Goal: Task Accomplishment & Management: Complete application form

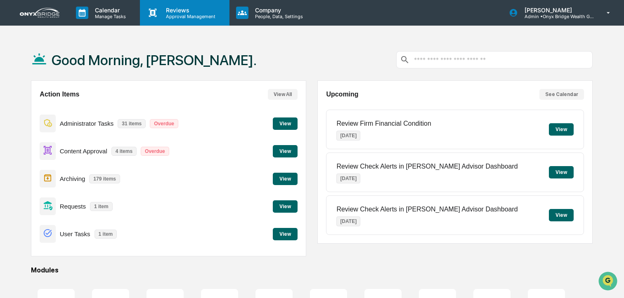
click at [179, 12] on p "Reviews" at bounding box center [189, 10] width 60 height 7
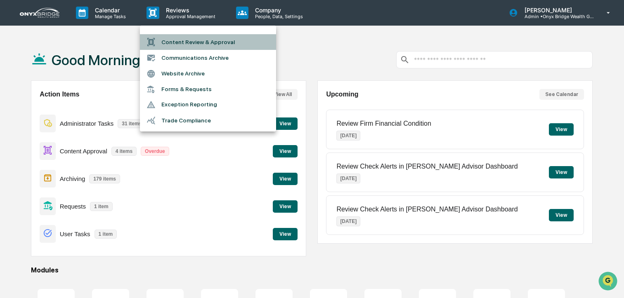
click at [196, 41] on li "Content Review & Approval" at bounding box center [208, 42] width 136 height 16
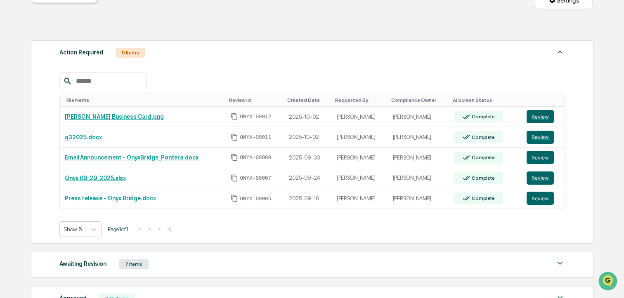
scroll to position [114, 0]
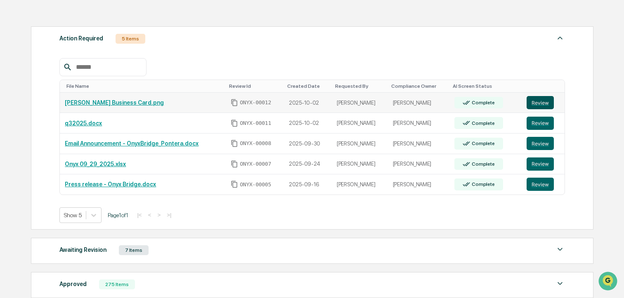
click at [543, 104] on button "Review" at bounding box center [539, 102] width 27 height 13
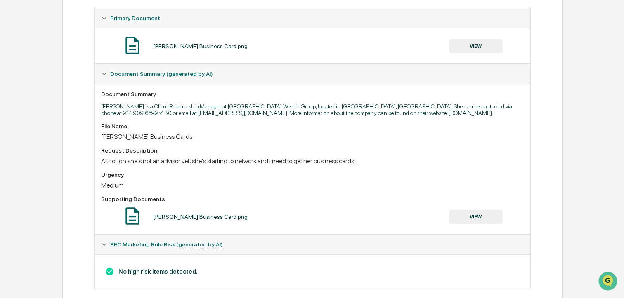
scroll to position [169, 0]
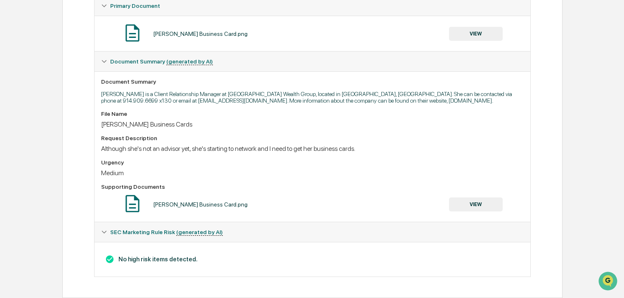
click at [464, 35] on button "VIEW" at bounding box center [476, 34] width 54 height 14
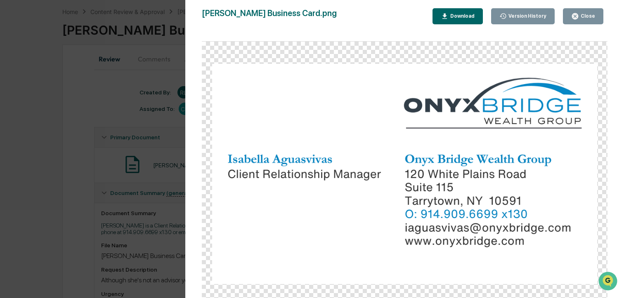
scroll to position [0, 0]
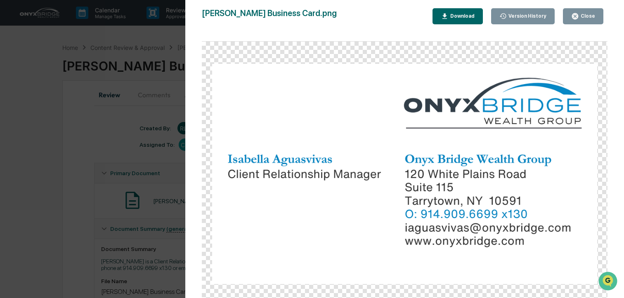
drag, startPoint x: 591, startPoint y: 12, endPoint x: 562, endPoint y: 30, distance: 34.0
click at [591, 13] on div "Close" at bounding box center [583, 16] width 24 height 8
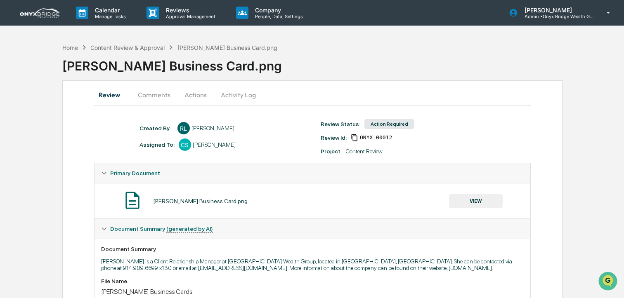
click at [188, 97] on button "Actions" at bounding box center [195, 95] width 37 height 20
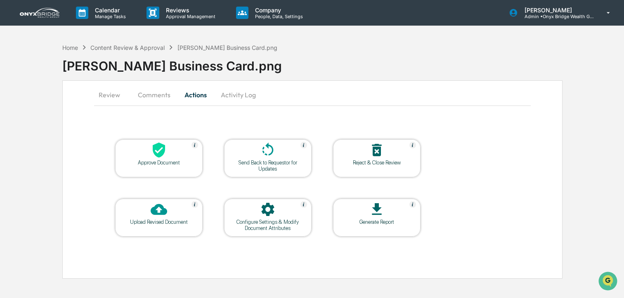
click at [158, 152] on icon at bounding box center [159, 150] width 16 height 16
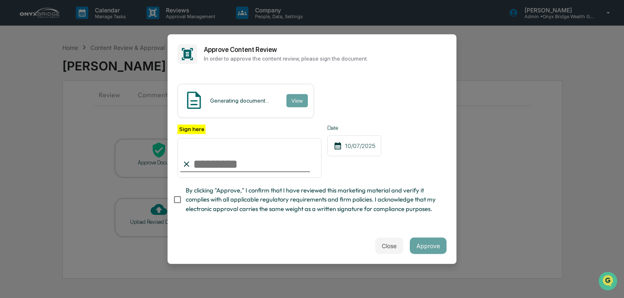
click at [233, 158] on input "Sign here" at bounding box center [249, 158] width 144 height 40
type input "**********"
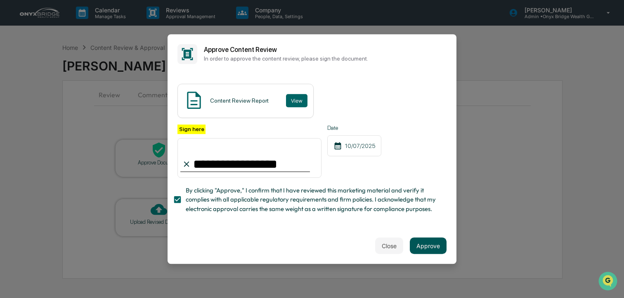
click at [426, 248] on button "Approve" at bounding box center [428, 246] width 37 height 16
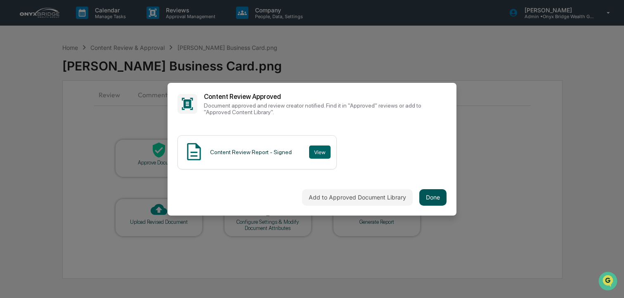
click at [423, 195] on button "Done" at bounding box center [432, 197] width 27 height 16
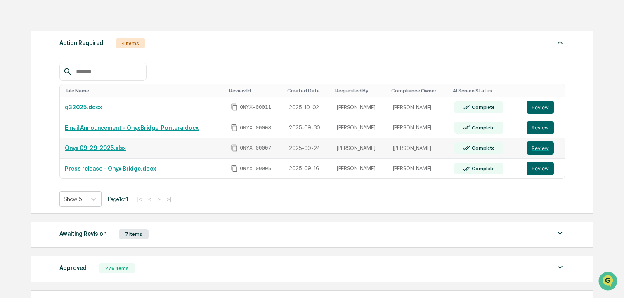
scroll to position [108, 0]
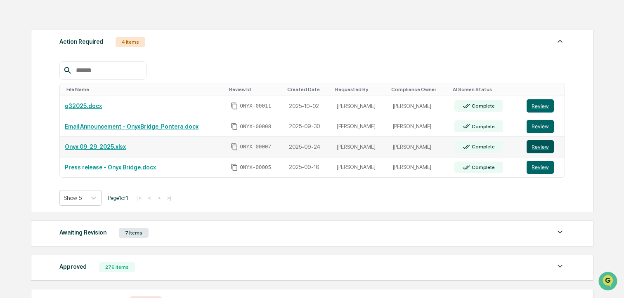
click at [542, 150] on button "Review" at bounding box center [539, 146] width 27 height 13
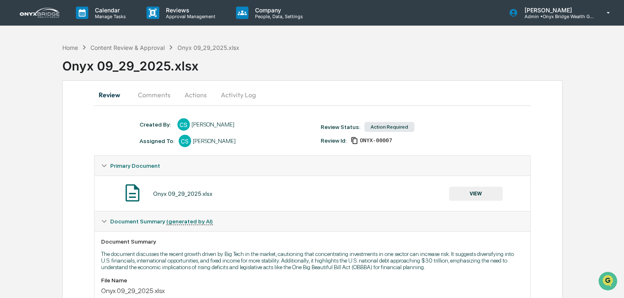
click at [153, 92] on button "Comments" at bounding box center [154, 95] width 46 height 20
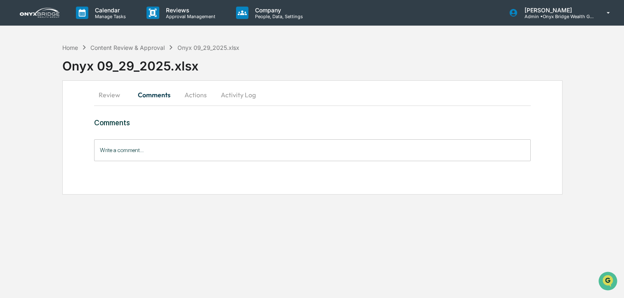
click at [191, 93] on button "Actions" at bounding box center [195, 95] width 37 height 20
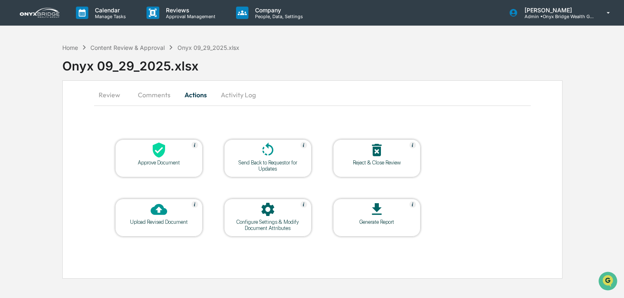
click at [163, 148] on icon at bounding box center [159, 150] width 12 height 15
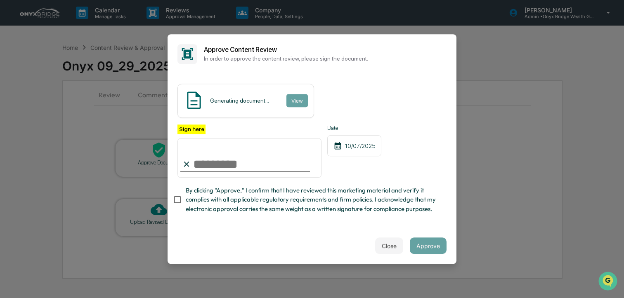
click at [233, 160] on input "Sign here" at bounding box center [249, 158] width 144 height 40
type input "**********"
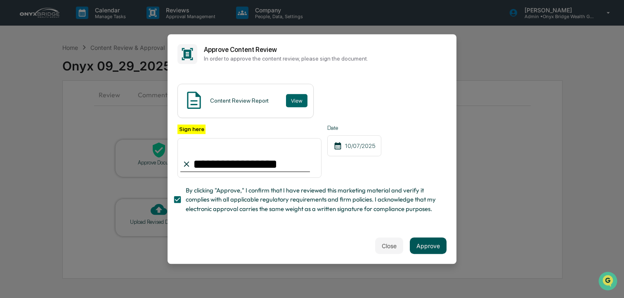
click at [430, 243] on button "Approve" at bounding box center [428, 246] width 37 height 16
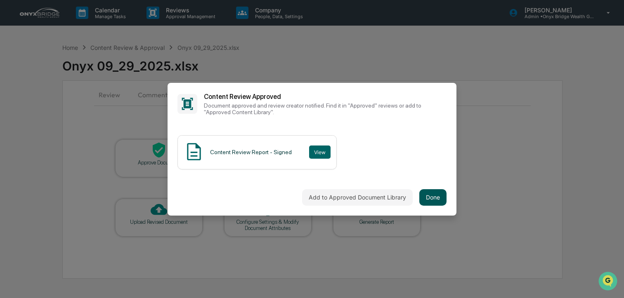
click at [433, 200] on button "Done" at bounding box center [432, 197] width 27 height 16
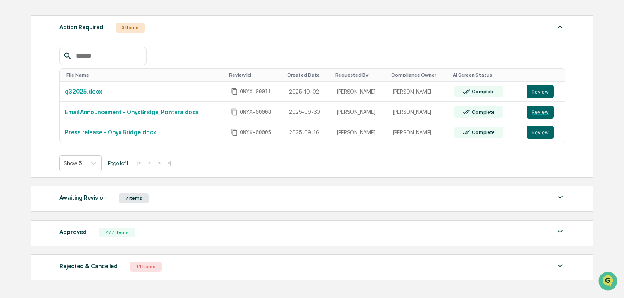
scroll to position [133, 0]
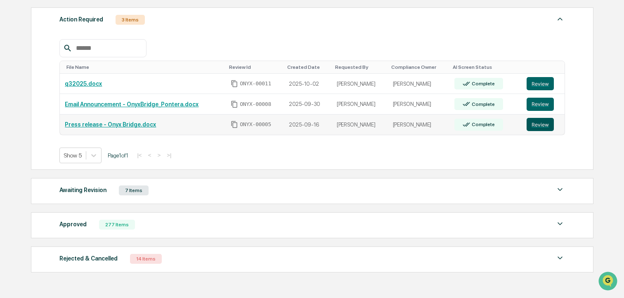
click at [546, 126] on button "Review" at bounding box center [539, 124] width 27 height 13
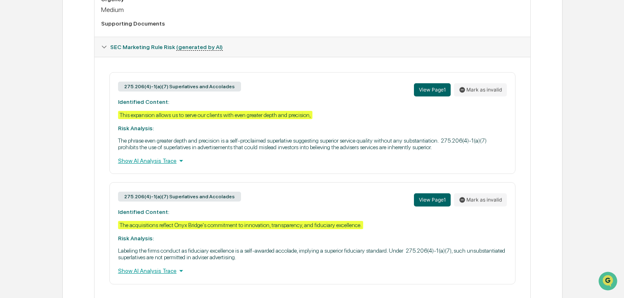
scroll to position [377, 0]
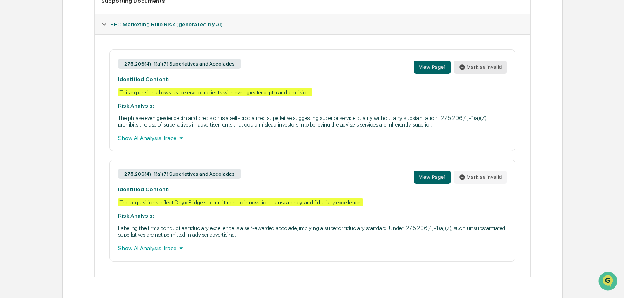
click at [470, 61] on button "Mark as invalid" at bounding box center [480, 67] width 53 height 13
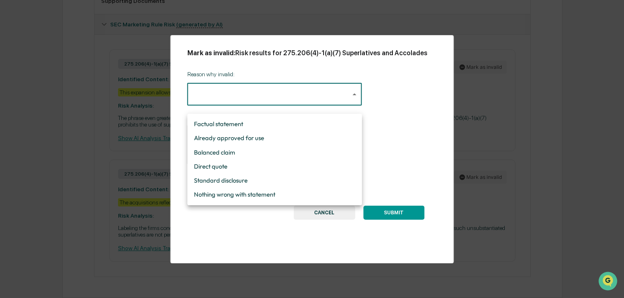
click at [222, 193] on li "Nothing wrong with statement" at bounding box center [274, 195] width 174 height 14
type input "**********"
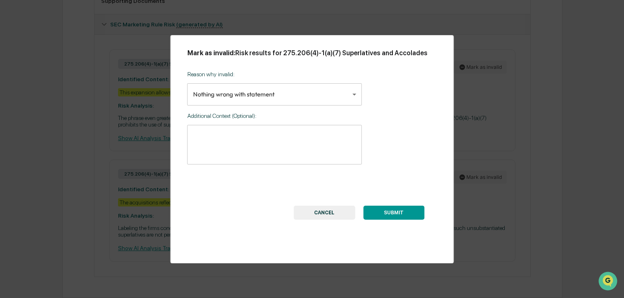
drag, startPoint x: 405, startPoint y: 223, endPoint x: 442, endPoint y: 230, distance: 37.8
click at [405, 220] on button "SUBMIT" at bounding box center [393, 213] width 61 height 14
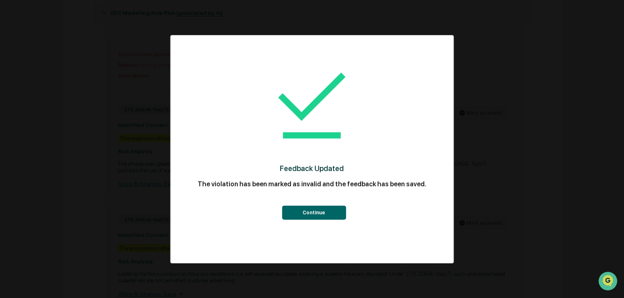
click at [318, 217] on button "Continue" at bounding box center [314, 213] width 64 height 14
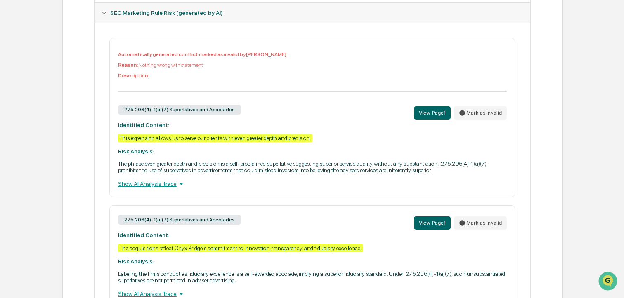
scroll to position [435, 0]
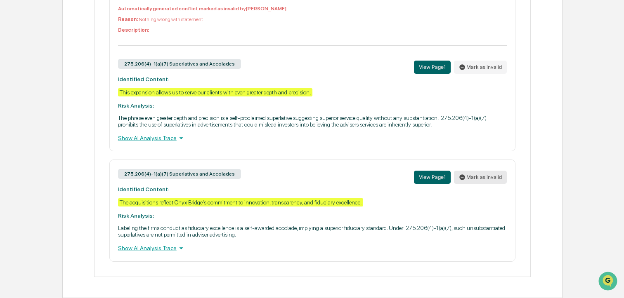
click at [462, 175] on icon at bounding box center [461, 176] width 5 height 5
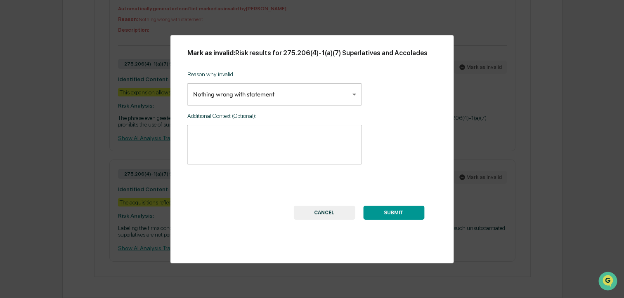
drag, startPoint x: 381, startPoint y: 220, endPoint x: 387, endPoint y: 224, distance: 6.7
click at [381, 220] on button "SUBMIT" at bounding box center [393, 213] width 61 height 14
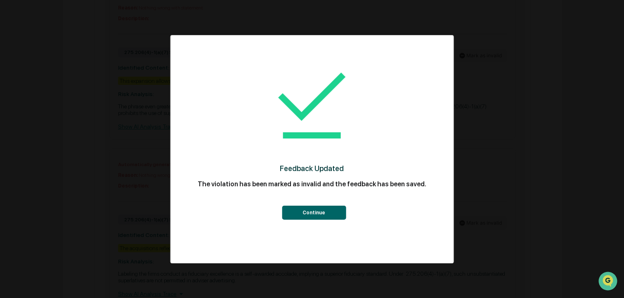
click at [315, 207] on button "Continue" at bounding box center [314, 213] width 64 height 14
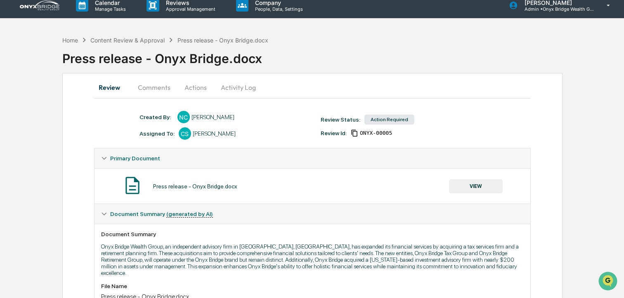
scroll to position [0, 0]
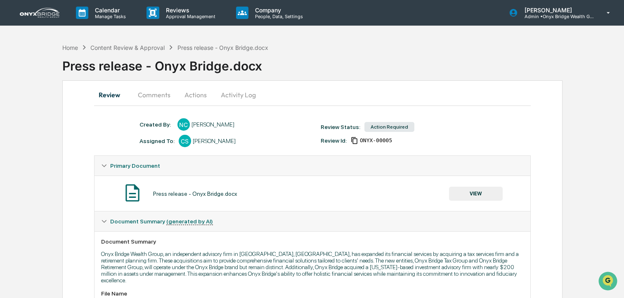
click at [193, 88] on button "Actions" at bounding box center [195, 95] width 37 height 20
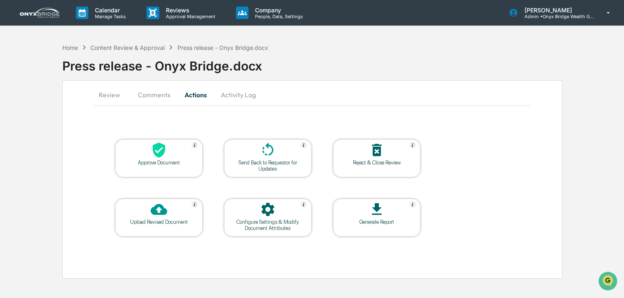
click at [164, 156] on icon at bounding box center [159, 150] width 16 height 16
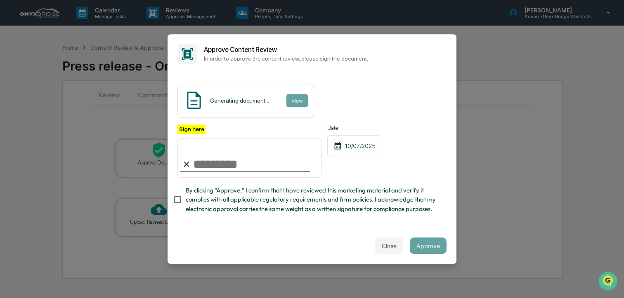
click at [244, 162] on input "Sign here" at bounding box center [249, 158] width 144 height 40
type input "**********"
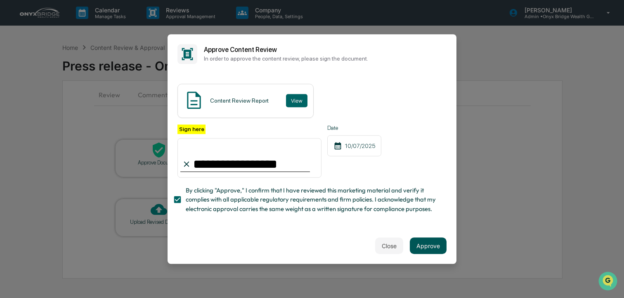
click at [423, 241] on button "Approve" at bounding box center [428, 246] width 37 height 16
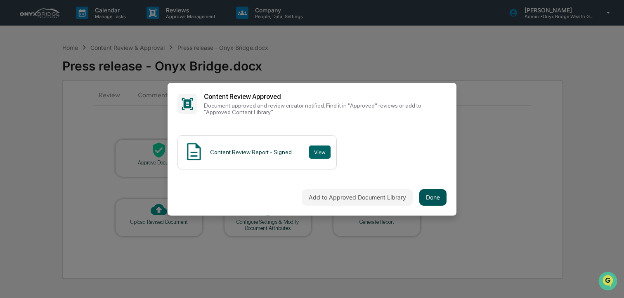
click at [433, 198] on button "Done" at bounding box center [432, 197] width 27 height 16
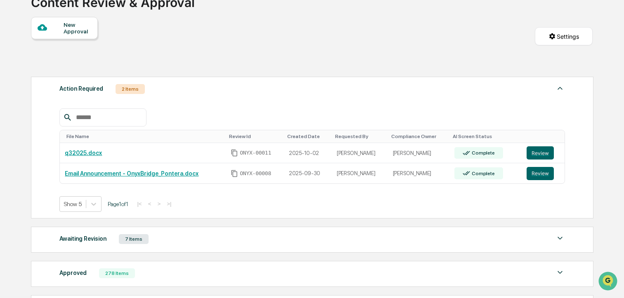
scroll to position [67, 0]
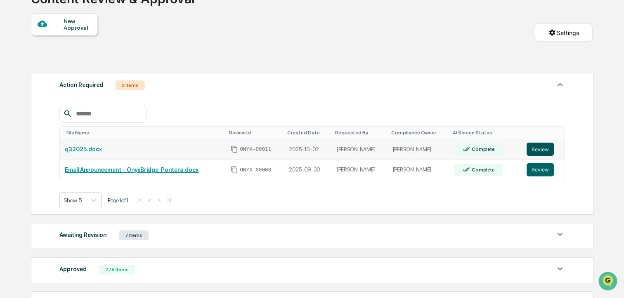
click at [542, 153] on button "Review" at bounding box center [539, 149] width 27 height 13
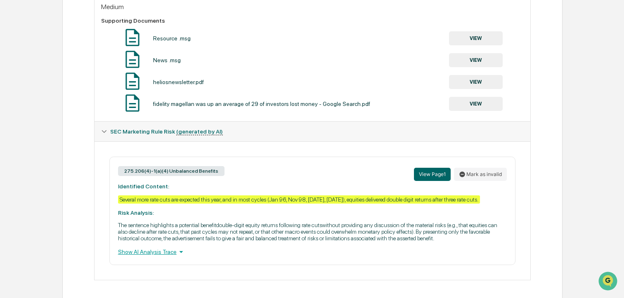
scroll to position [381, 0]
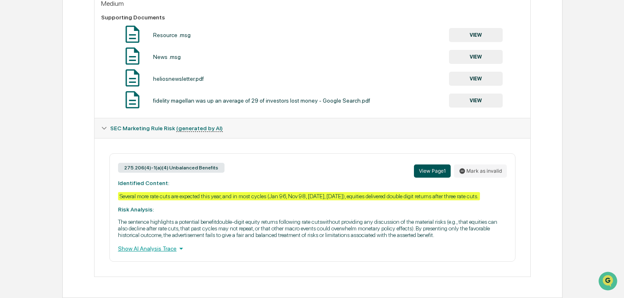
click at [434, 165] on button "View Page 1" at bounding box center [432, 171] width 37 height 13
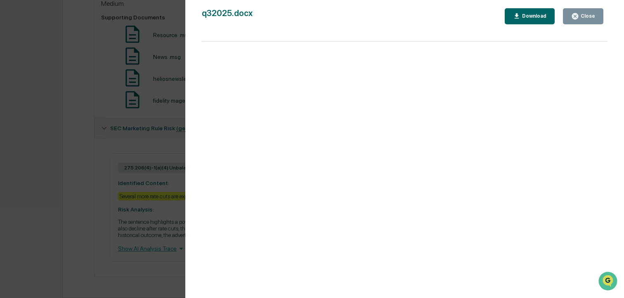
click at [588, 17] on div "Close" at bounding box center [587, 16] width 16 height 6
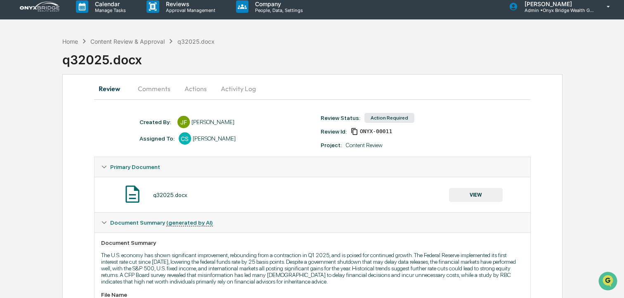
scroll to position [0, 0]
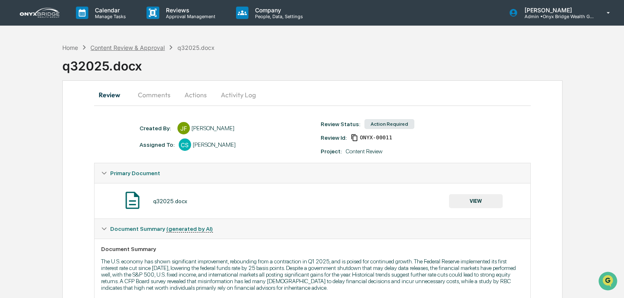
click at [132, 48] on div "Content Review & Approval" at bounding box center [127, 47] width 74 height 7
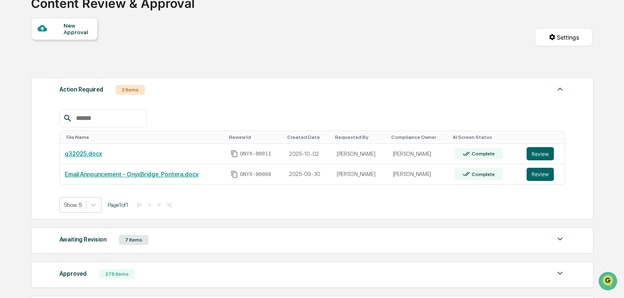
scroll to position [64, 0]
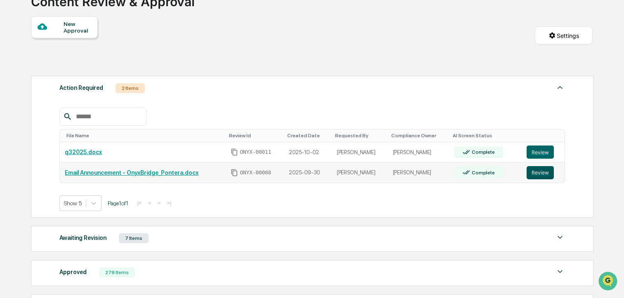
click at [530, 176] on button "Review" at bounding box center [539, 172] width 27 height 13
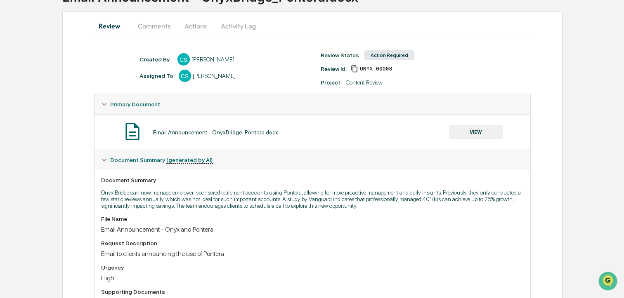
scroll to position [71, 0]
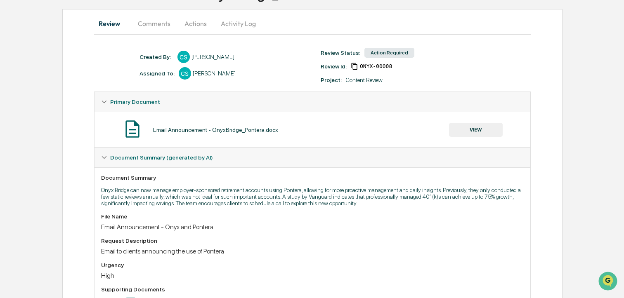
click at [461, 134] on button "VIEW" at bounding box center [476, 130] width 54 height 14
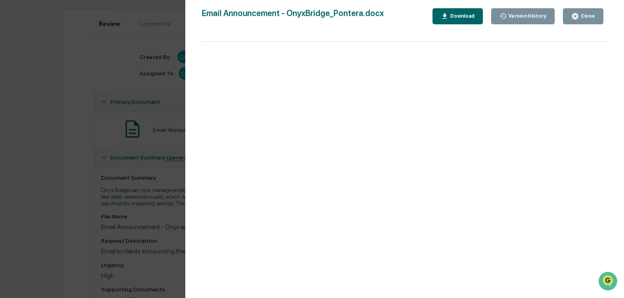
click at [581, 24] on button "Close" at bounding box center [583, 16] width 40 height 16
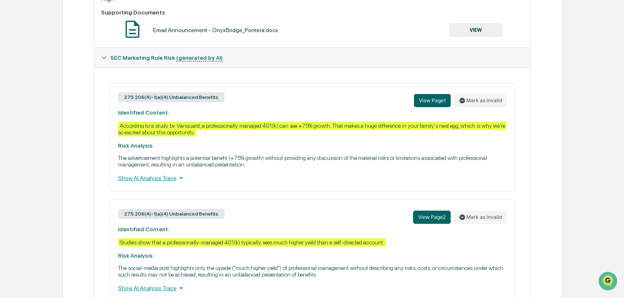
scroll to position [317, 0]
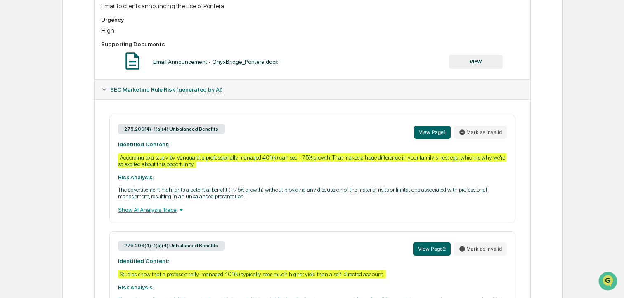
click at [475, 65] on button "VIEW" at bounding box center [476, 62] width 54 height 14
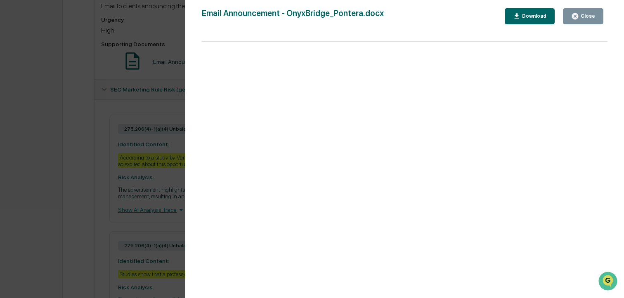
click at [591, 20] on button "Close" at bounding box center [583, 16] width 40 height 16
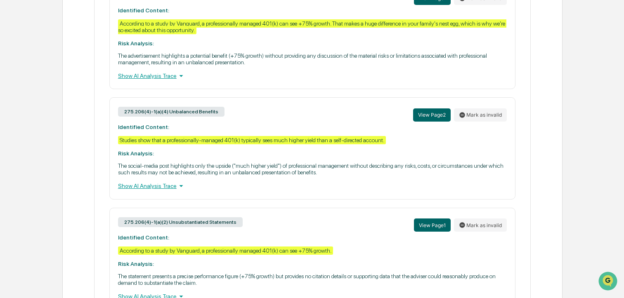
scroll to position [451, 0]
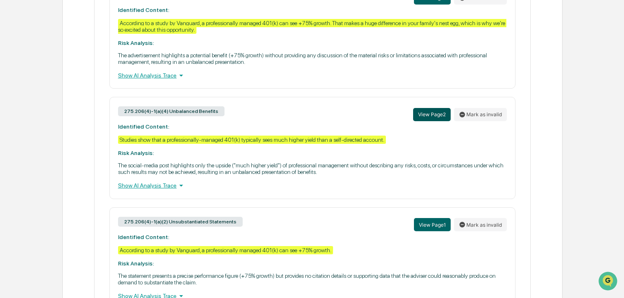
click at [419, 121] on button "View Page 2" at bounding box center [432, 114] width 38 height 13
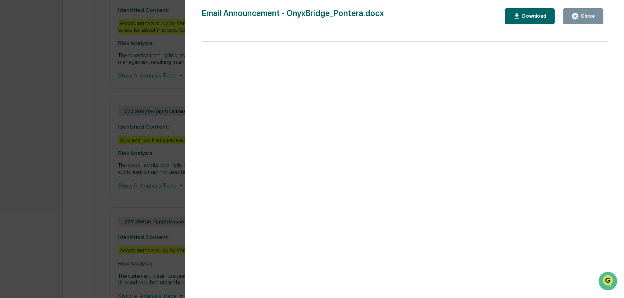
click at [577, 18] on icon "button" at bounding box center [575, 16] width 6 height 6
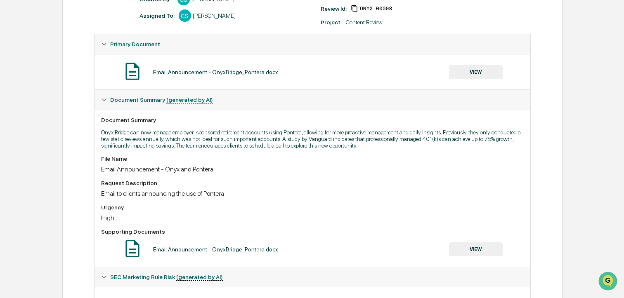
scroll to position [0, 0]
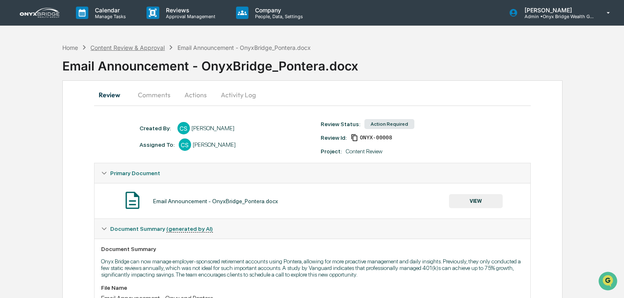
click at [143, 46] on div "Content Review & Approval" at bounding box center [127, 47] width 74 height 7
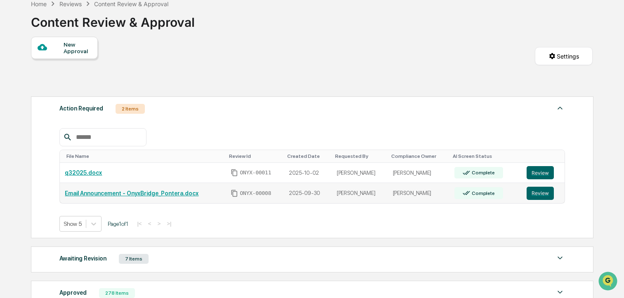
scroll to position [54, 0]
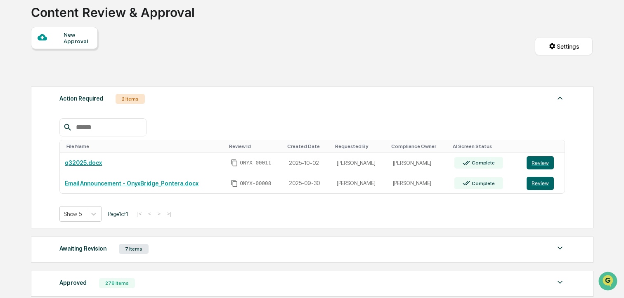
click at [85, 45] on div "New Approval" at bounding box center [78, 37] width 28 height 13
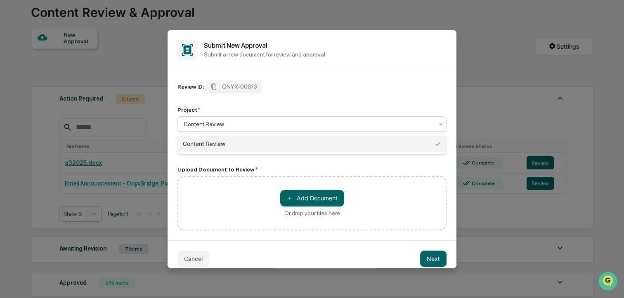
click at [252, 125] on div at bounding box center [309, 124] width 250 height 8
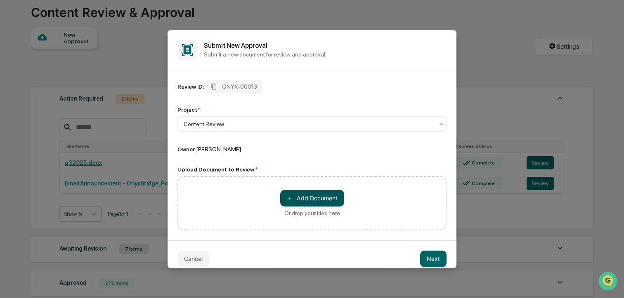
click at [303, 199] on button "＋ Add Document" at bounding box center [312, 198] width 64 height 16
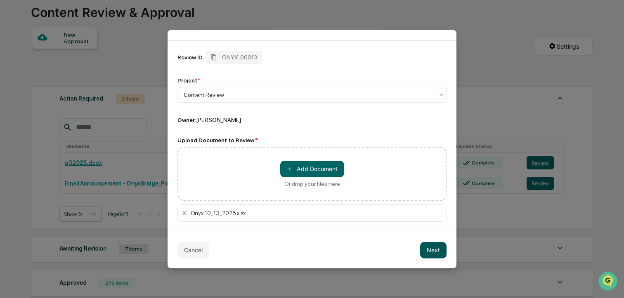
click at [433, 250] on button "Next" at bounding box center [433, 250] width 26 height 16
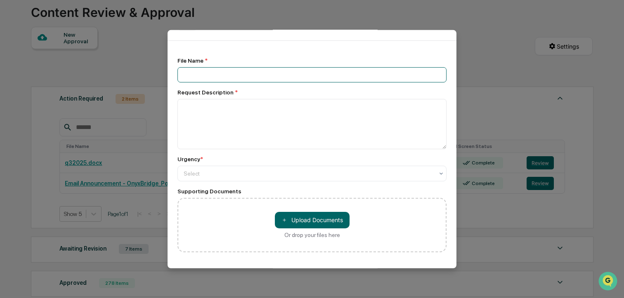
click at [246, 74] on input at bounding box center [311, 74] width 269 height 15
type input "**********"
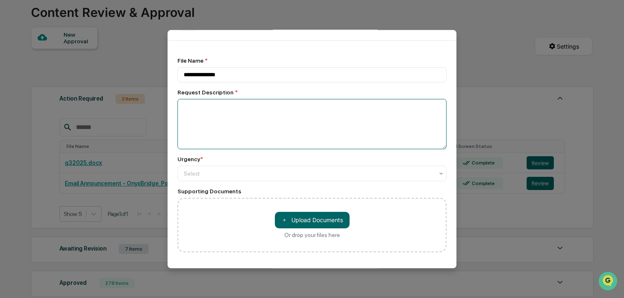
click at [264, 110] on textarea at bounding box center [311, 124] width 269 height 50
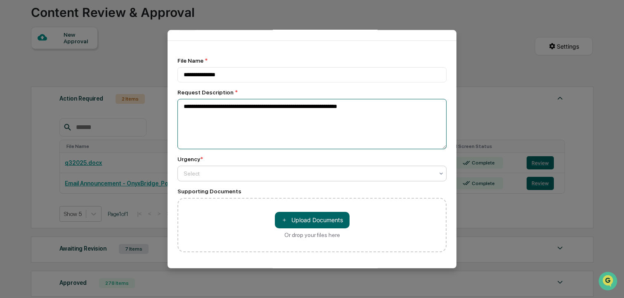
type textarea "**********"
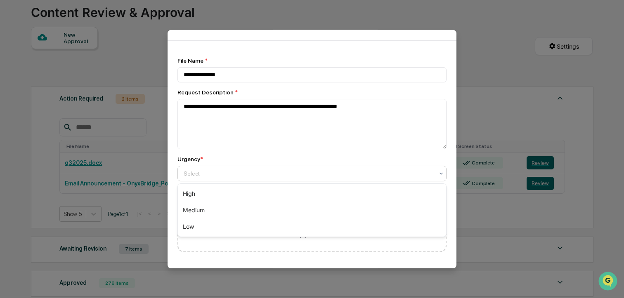
click at [259, 175] on div at bounding box center [309, 173] width 250 height 8
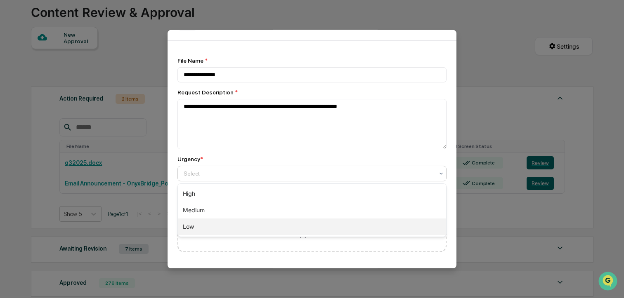
click at [228, 223] on div "Low" at bounding box center [312, 227] width 268 height 16
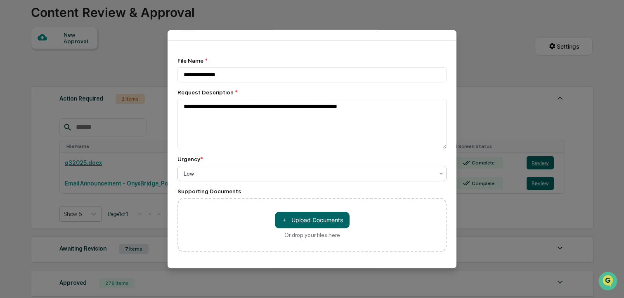
scroll to position [68, 0]
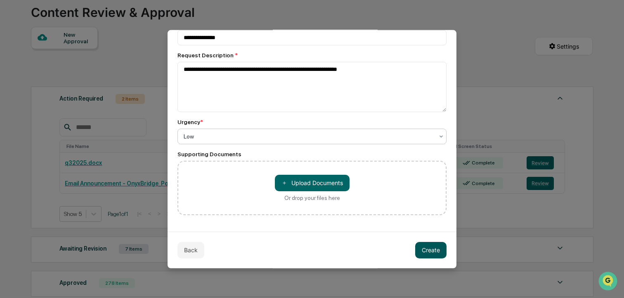
click at [428, 252] on button "Create" at bounding box center [430, 250] width 31 height 16
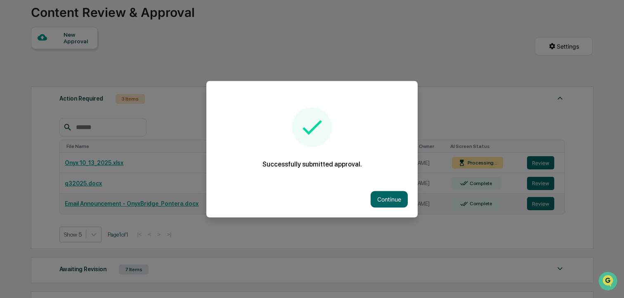
click at [378, 203] on button "Continue" at bounding box center [388, 199] width 37 height 16
